Goal: Navigation & Orientation: Find specific page/section

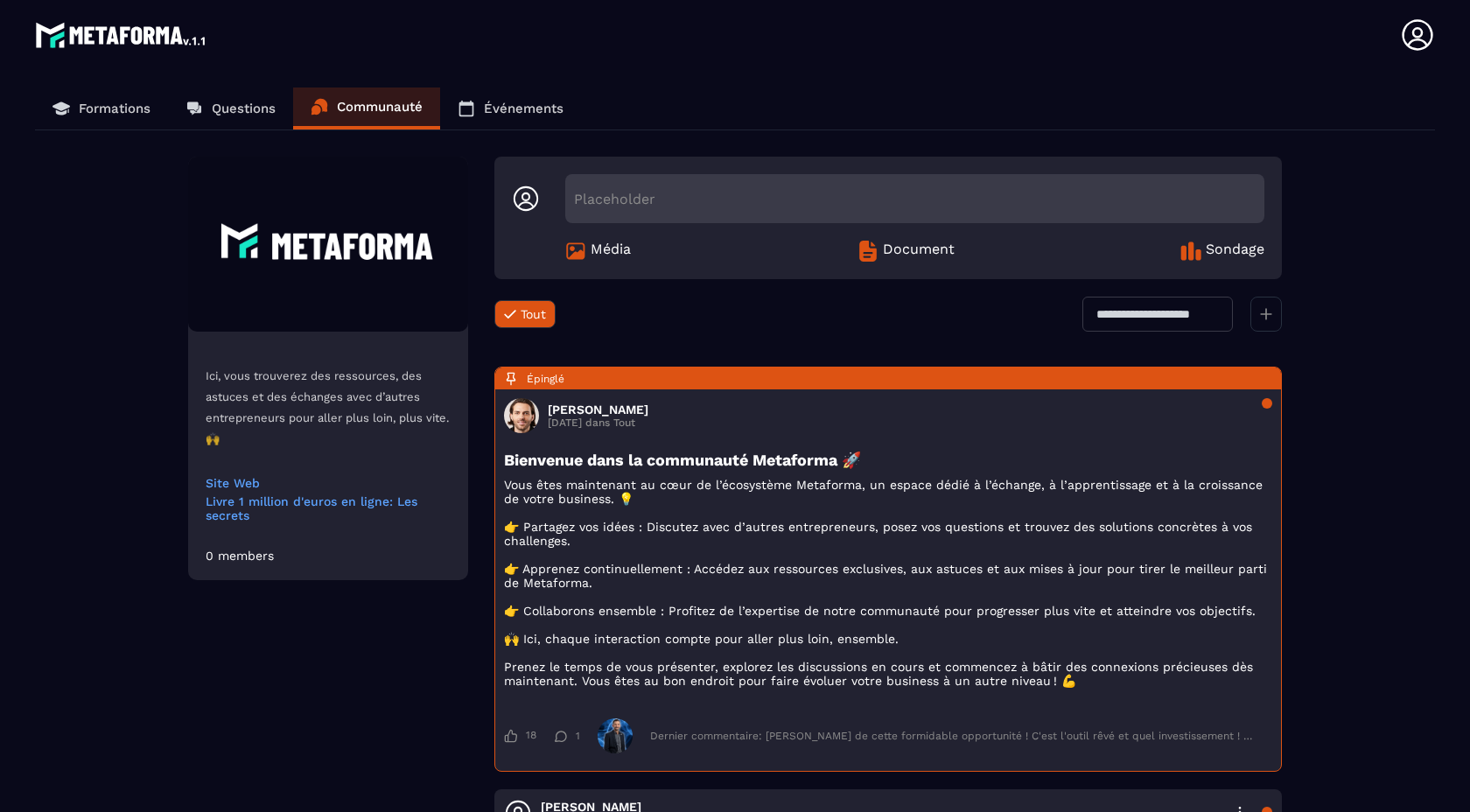
click at [605, 211] on div "Placeholder" at bounding box center [914, 199] width 699 height 49
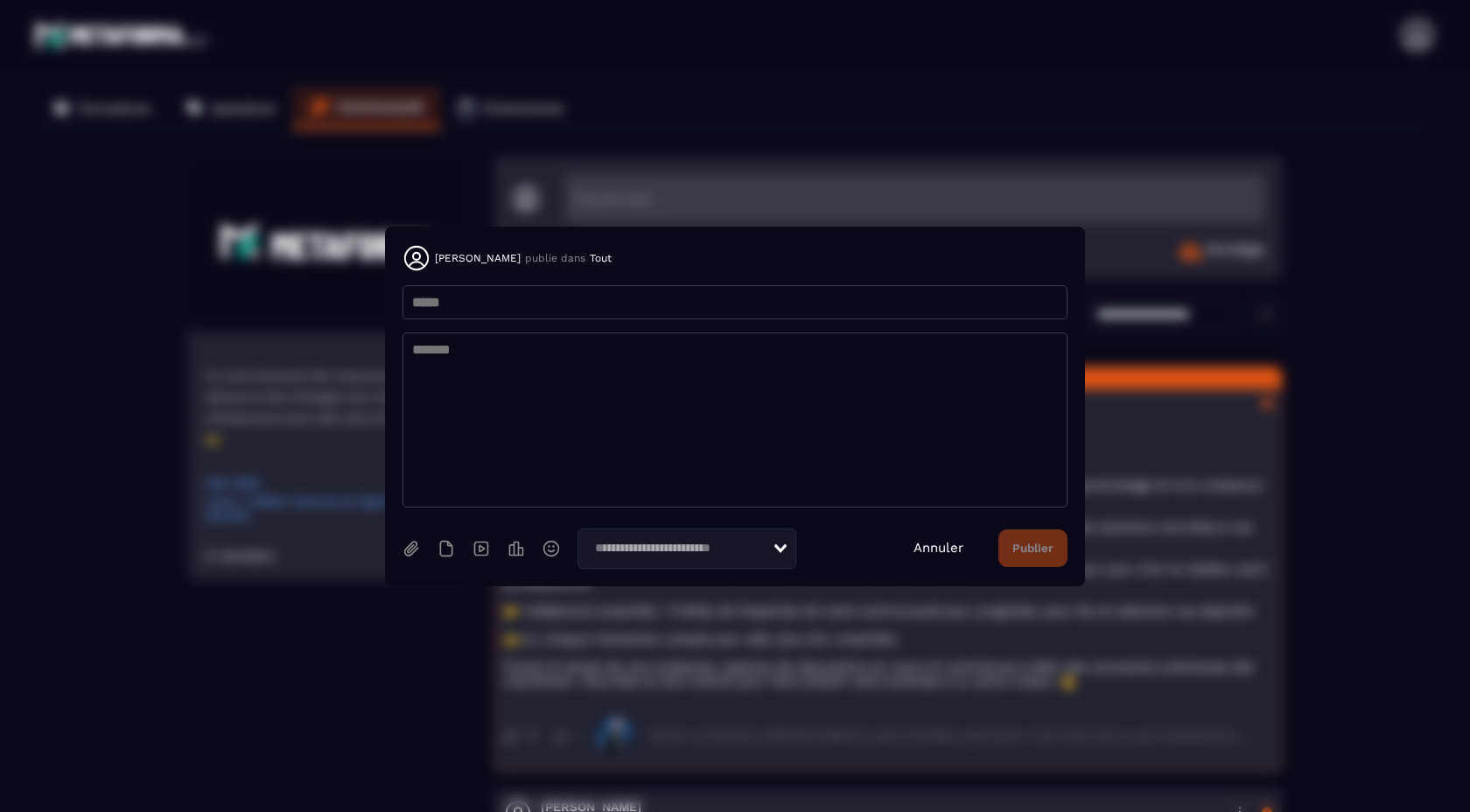
click at [938, 554] on link "Annuler" at bounding box center [938, 547] width 50 height 16
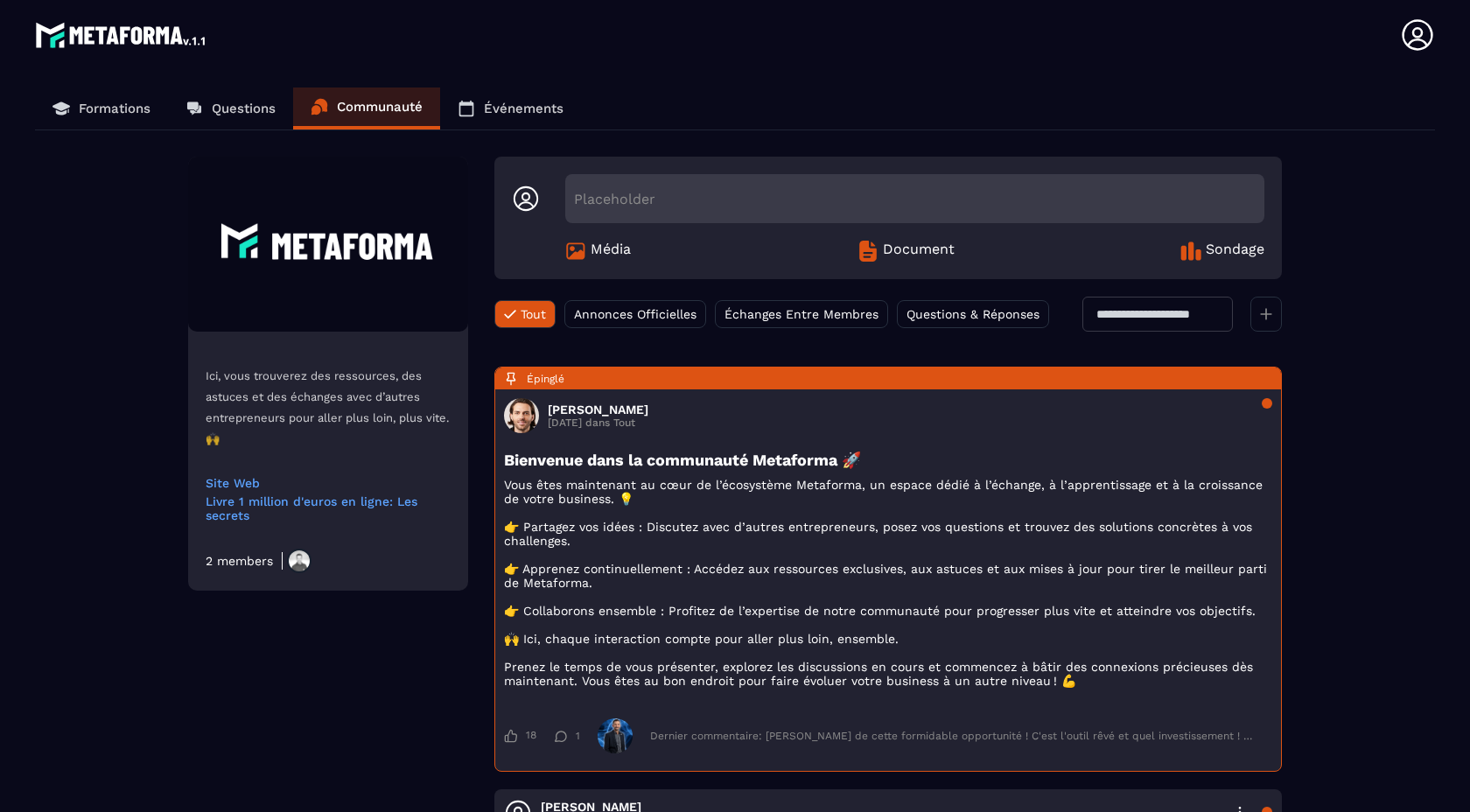
click at [502, 106] on p "Événements" at bounding box center [524, 108] width 79 height 16
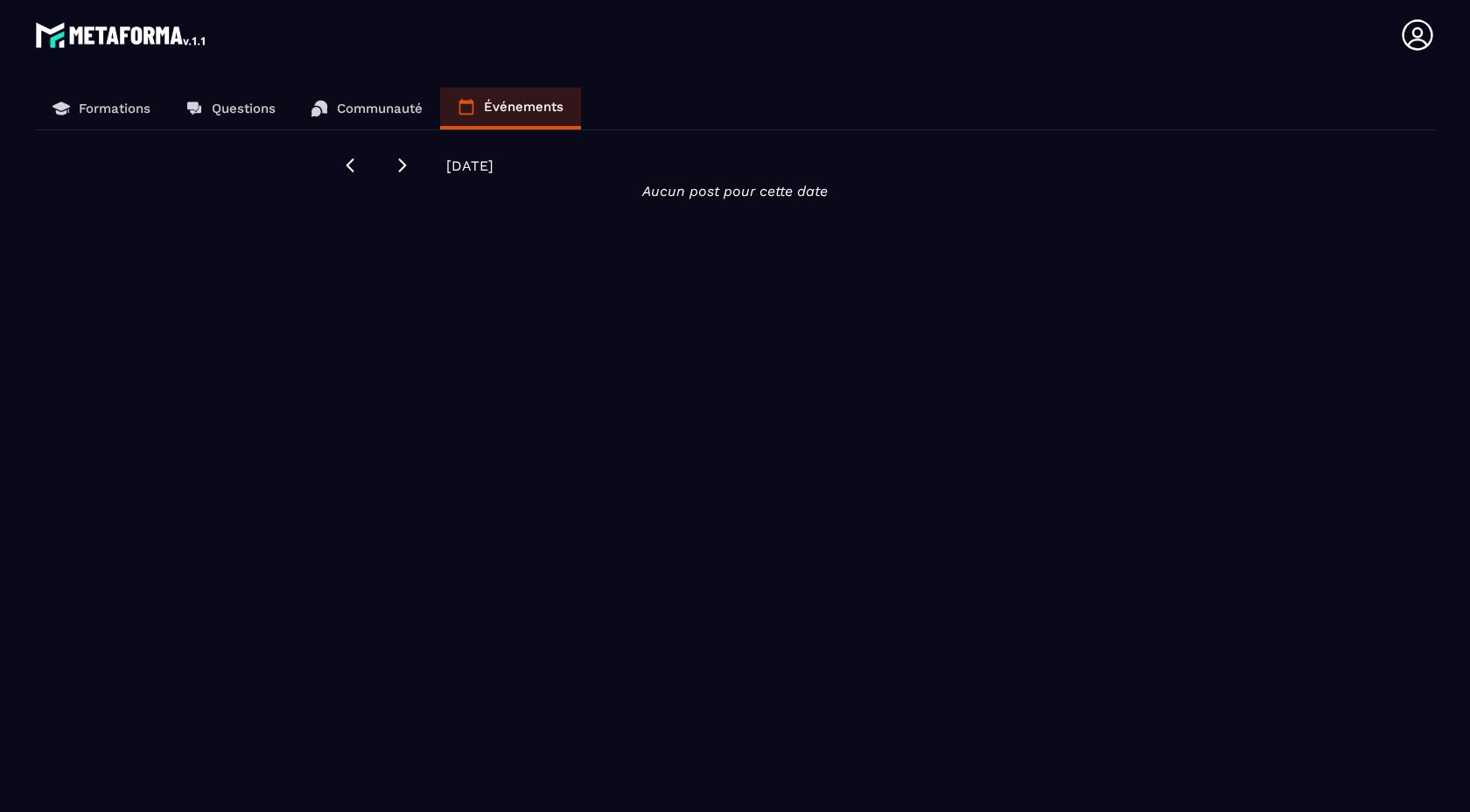
click at [243, 108] on p "Questions" at bounding box center [243, 108] width 64 height 16
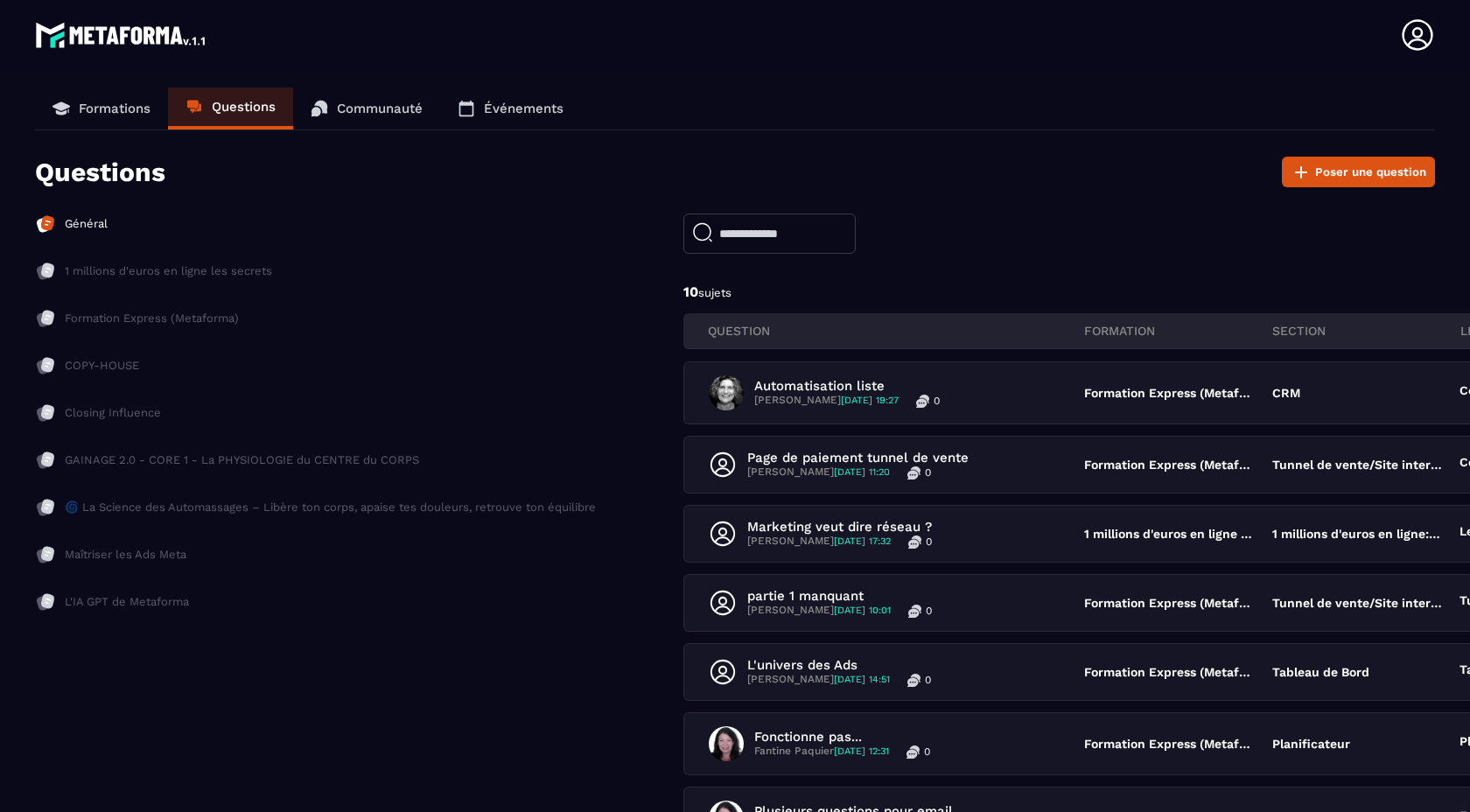
click at [766, 236] on input "text" at bounding box center [769, 233] width 173 height 41
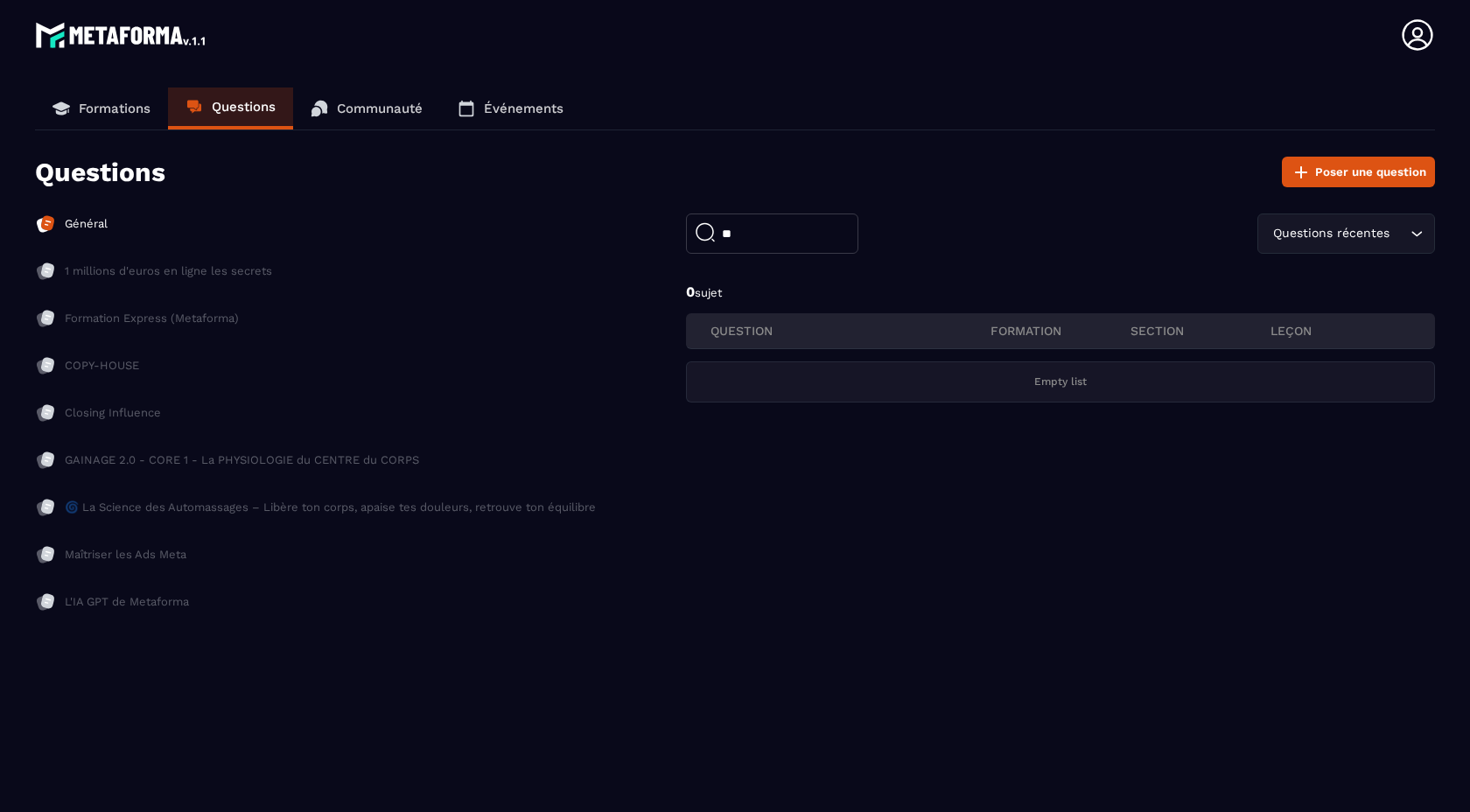
type input "*"
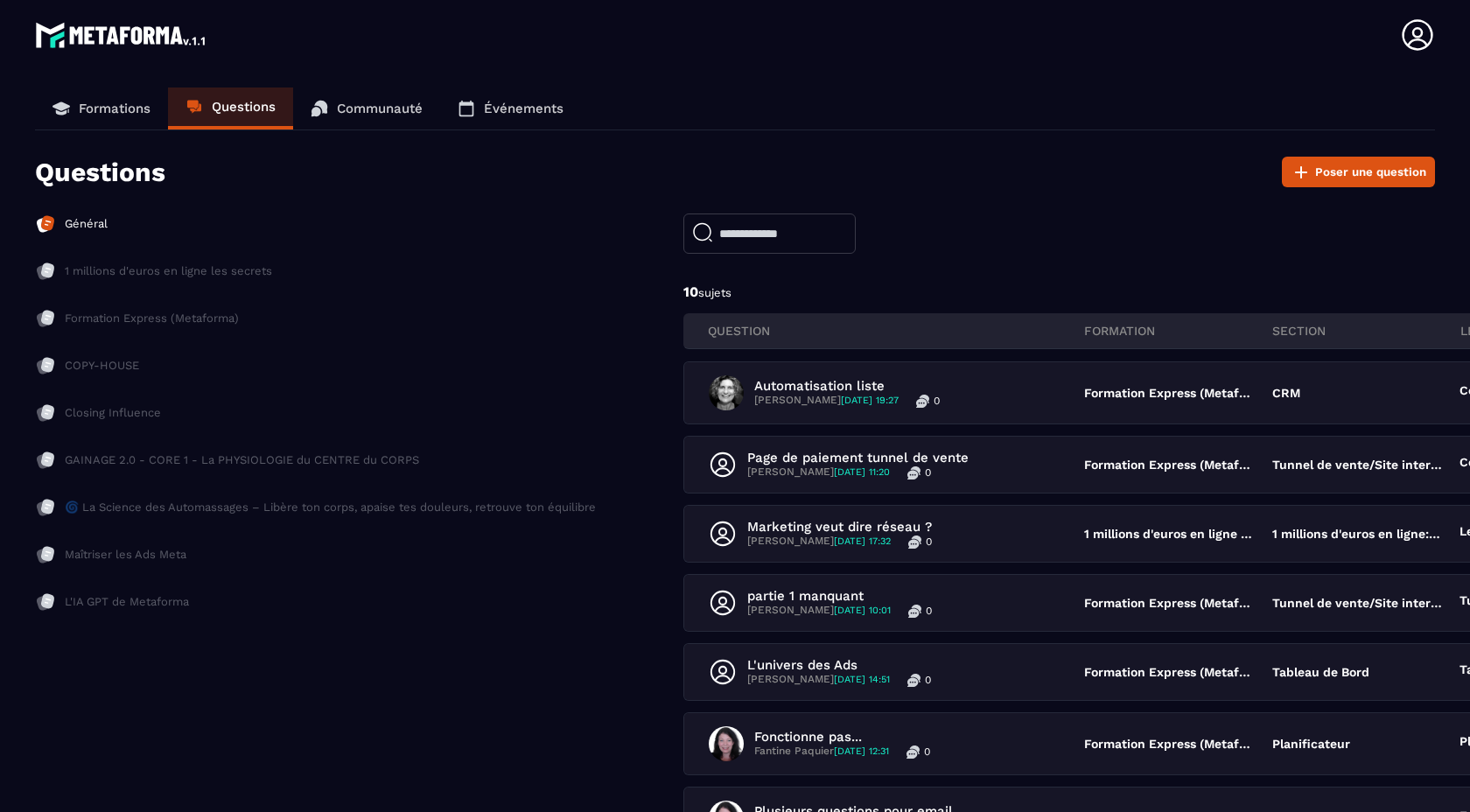
click at [99, 114] on p "Formations" at bounding box center [114, 108] width 72 height 16
